Goal: Navigation & Orientation: Find specific page/section

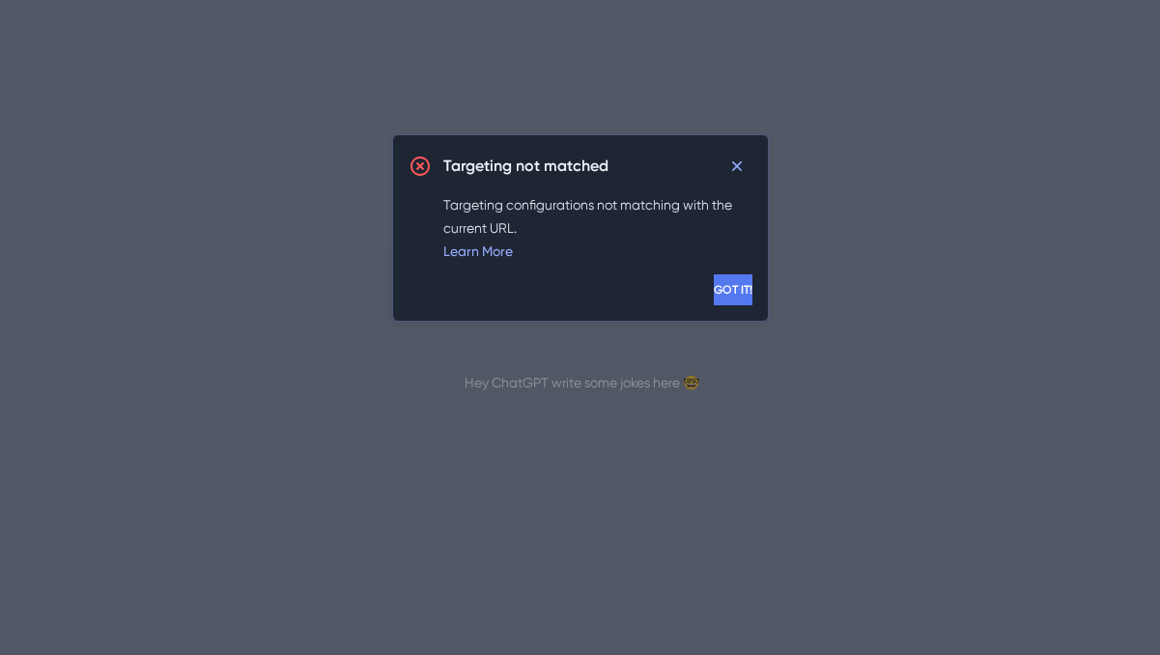
click at [717, 289] on span "GOT IT!" at bounding box center [733, 289] width 39 height 15
